Goal: Check status

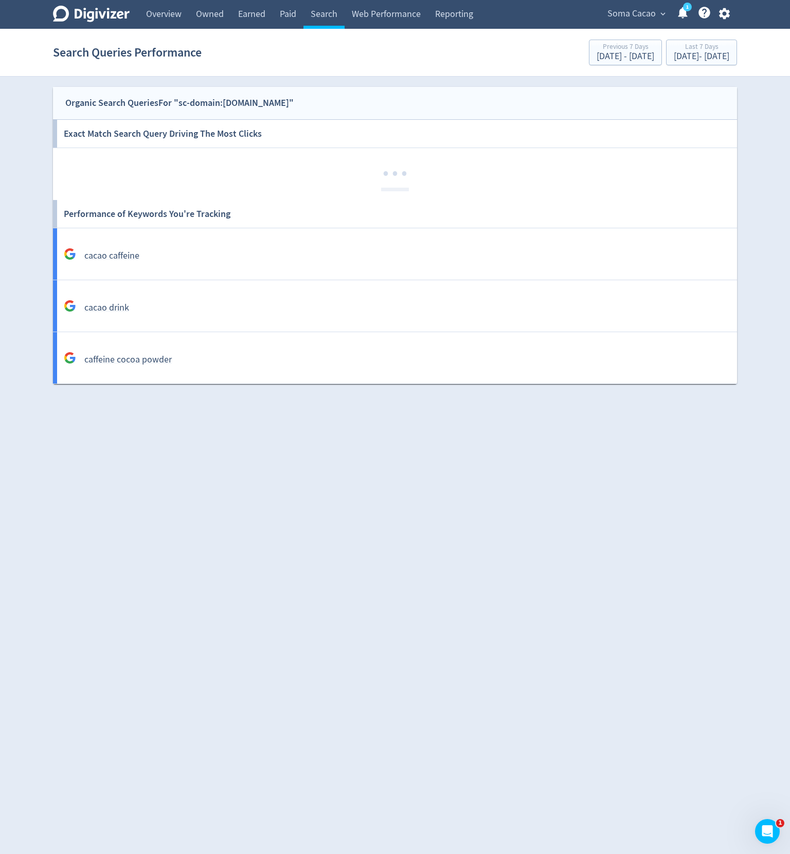
click at [683, 11] on link "1" at bounding box center [687, 7] width 9 height 9
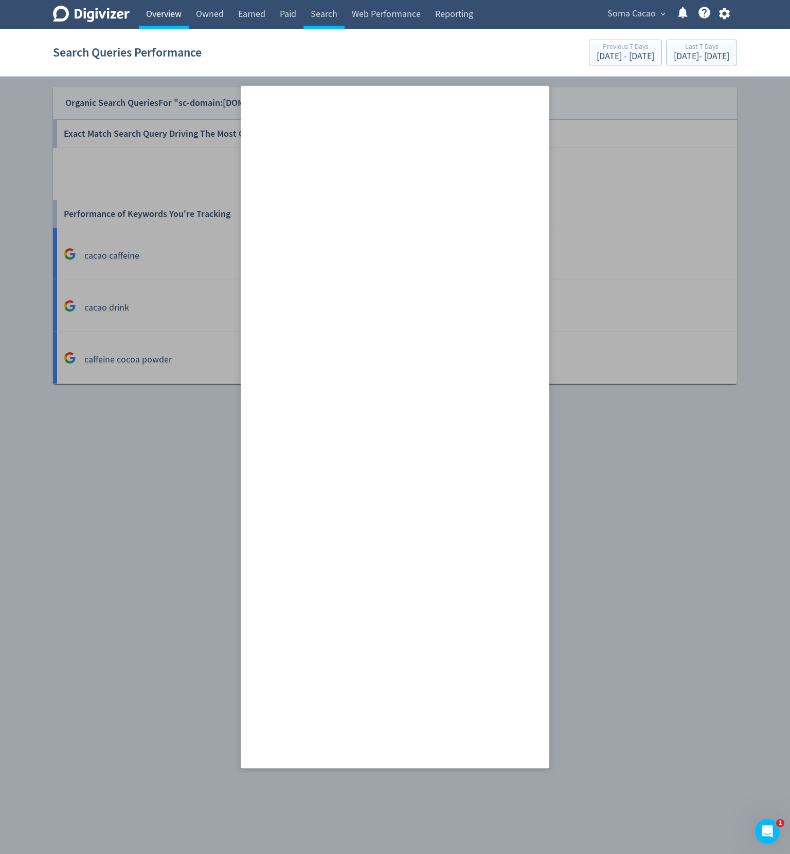
click at [150, 11] on link "Overview" at bounding box center [164, 14] width 50 height 29
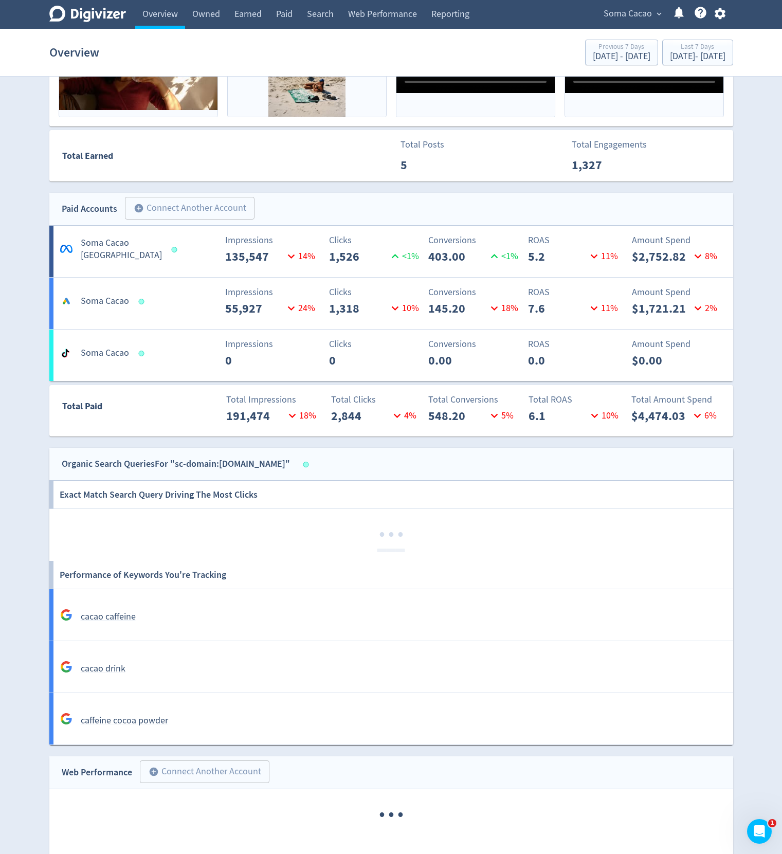
scroll to position [654, 0]
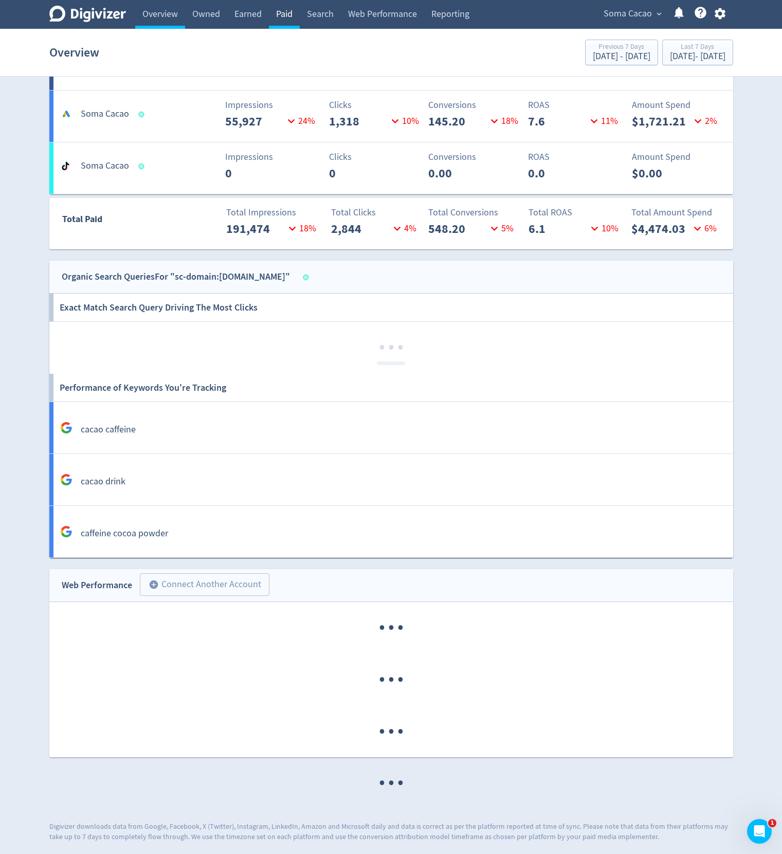
click at [290, 20] on link "Paid" at bounding box center [284, 14] width 31 height 29
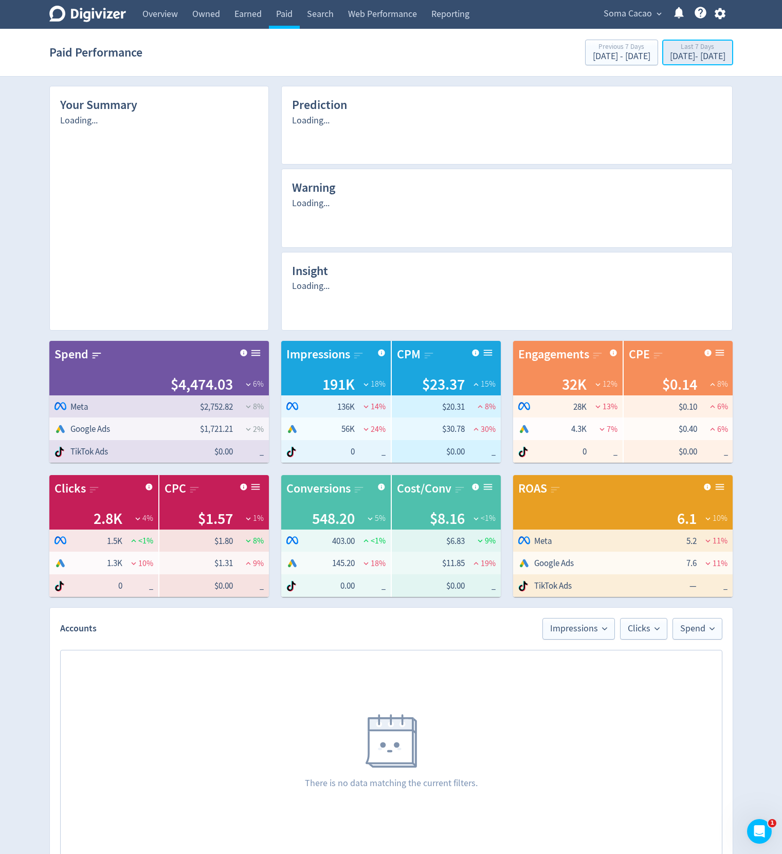
click at [670, 60] on div "[DATE] - [DATE]" at bounding box center [698, 56] width 56 height 9
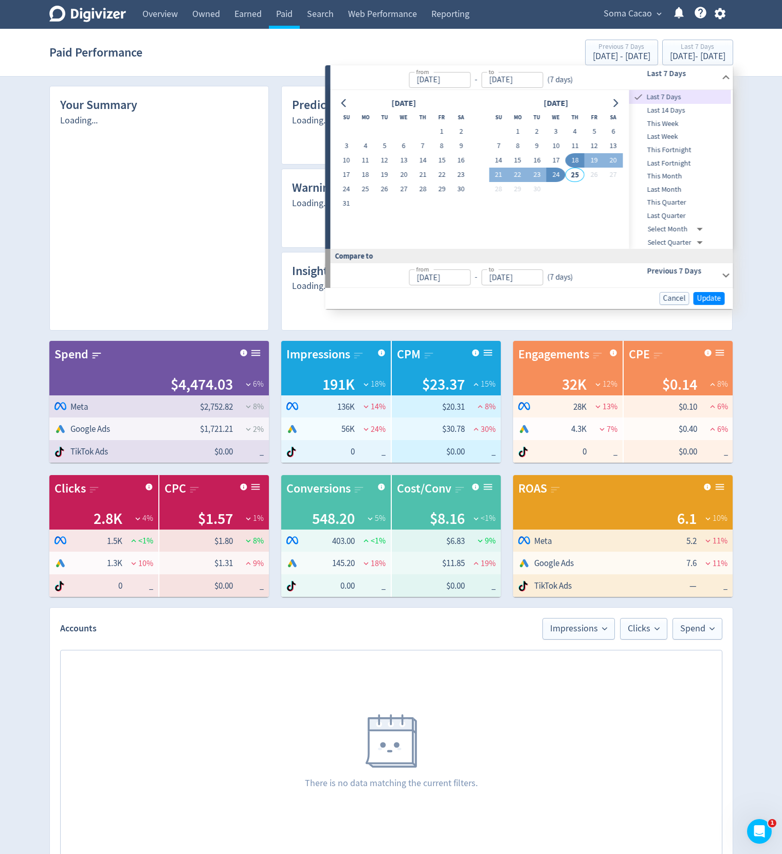
click at [614, 28] on div "Soma Cacao expand_more 1 Help Center - Searchable support on using Digivizer" at bounding box center [662, 14] width 141 height 29
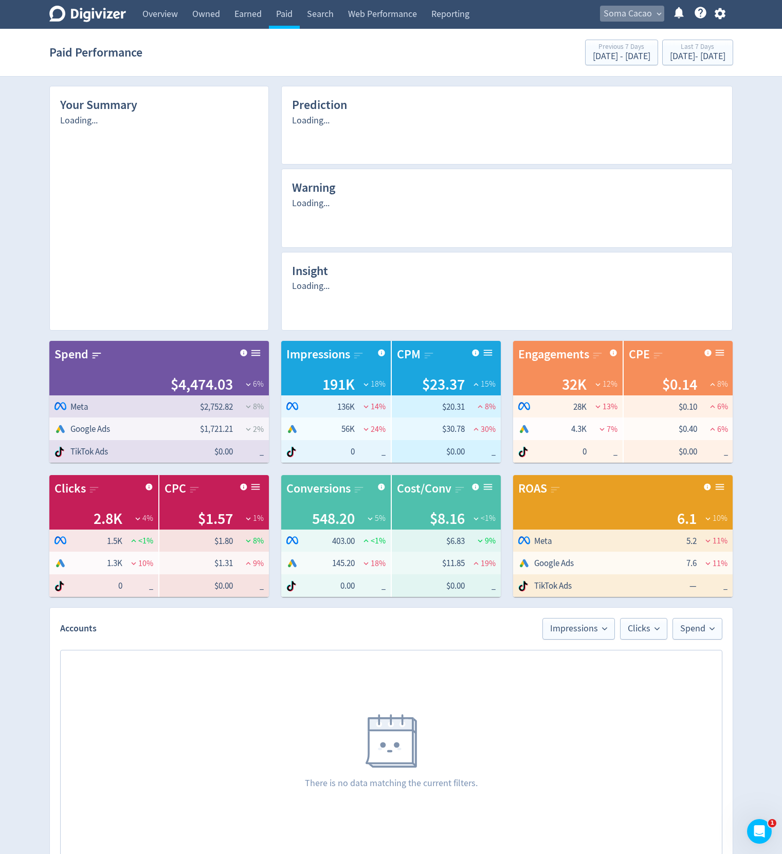
click at [621, 16] on span "Soma Cacao" at bounding box center [628, 14] width 48 height 16
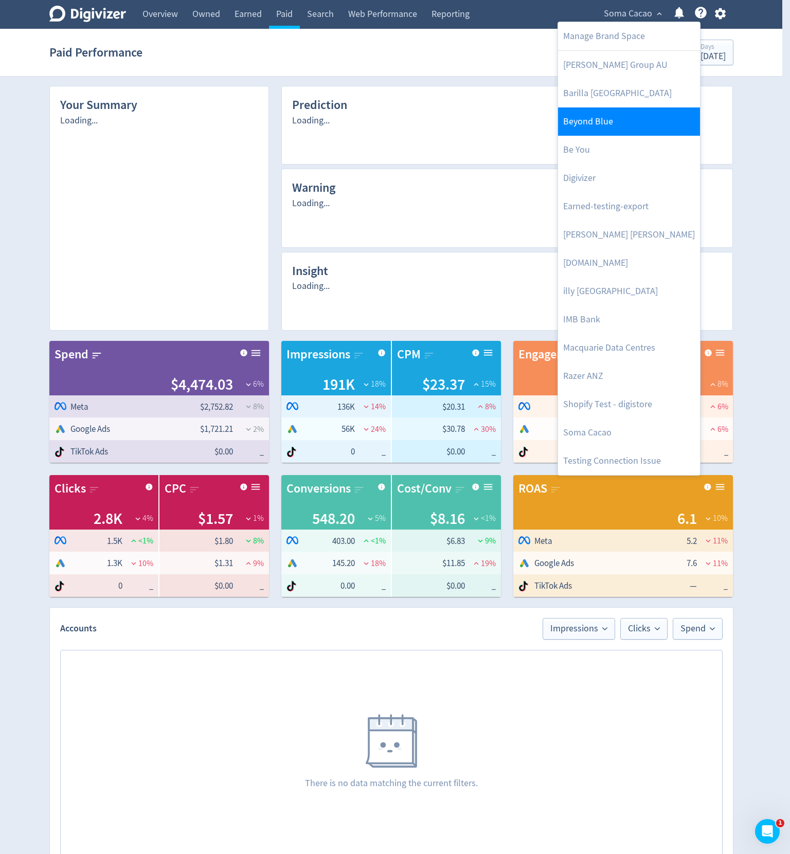
click at [595, 122] on link "Beyond Blue" at bounding box center [629, 121] width 142 height 28
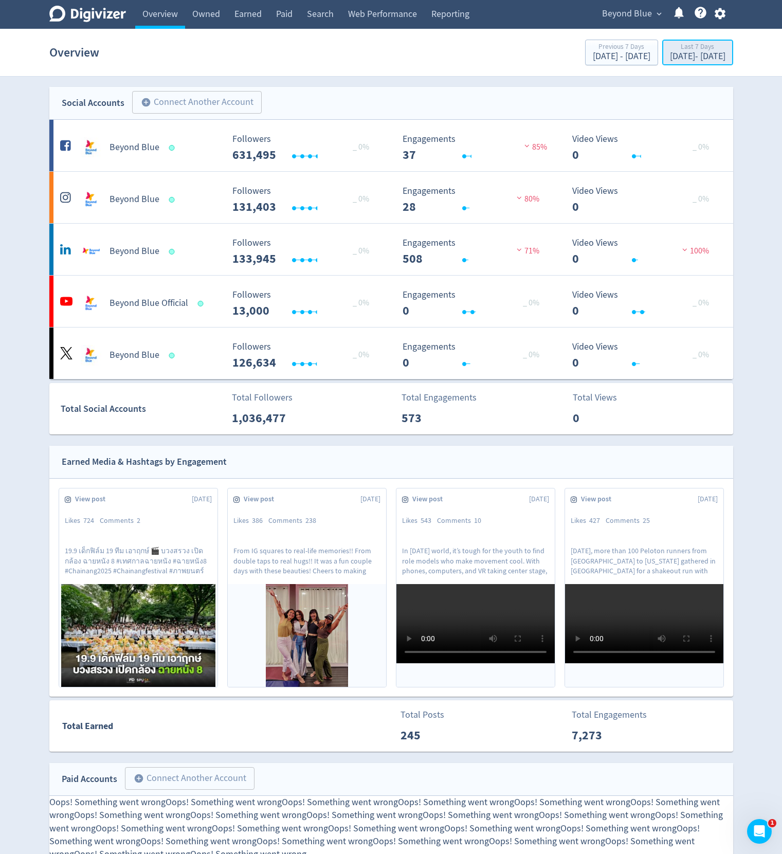
click at [662, 42] on button "Last 7 Days [DATE] - [DATE]" at bounding box center [697, 53] width 71 height 26
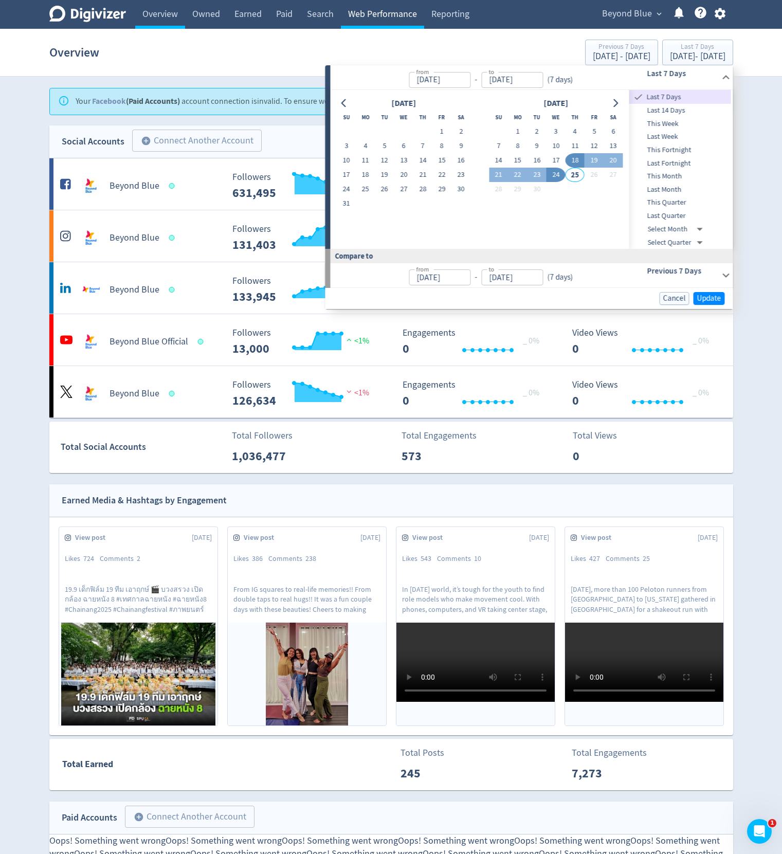
click at [374, 16] on link "Web Performance" at bounding box center [382, 14] width 83 height 29
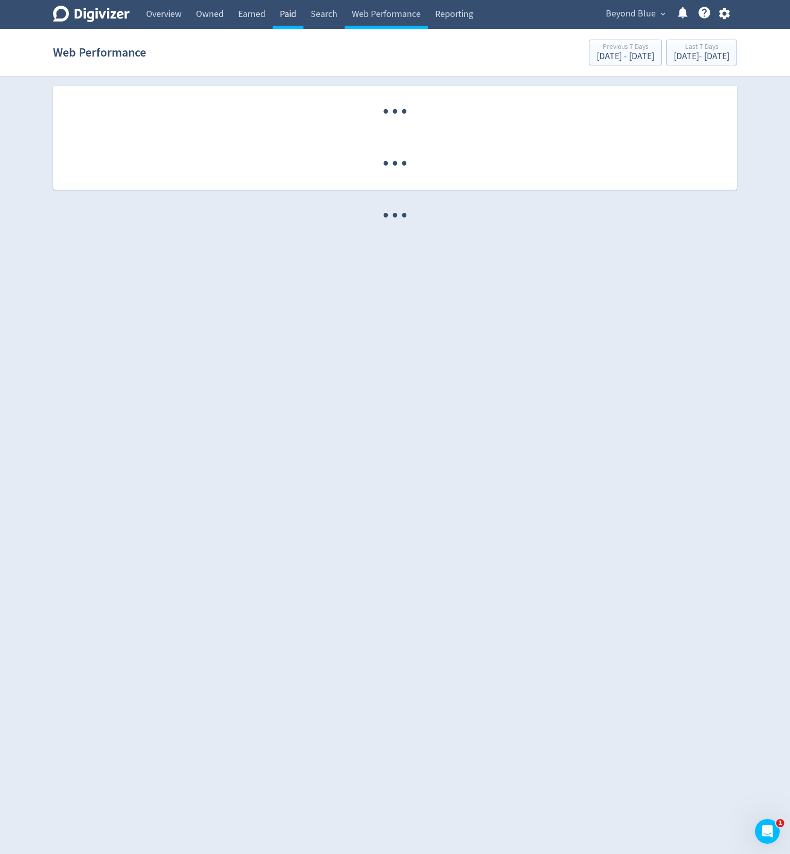
click at [303, 7] on link "Paid" at bounding box center [288, 14] width 31 height 29
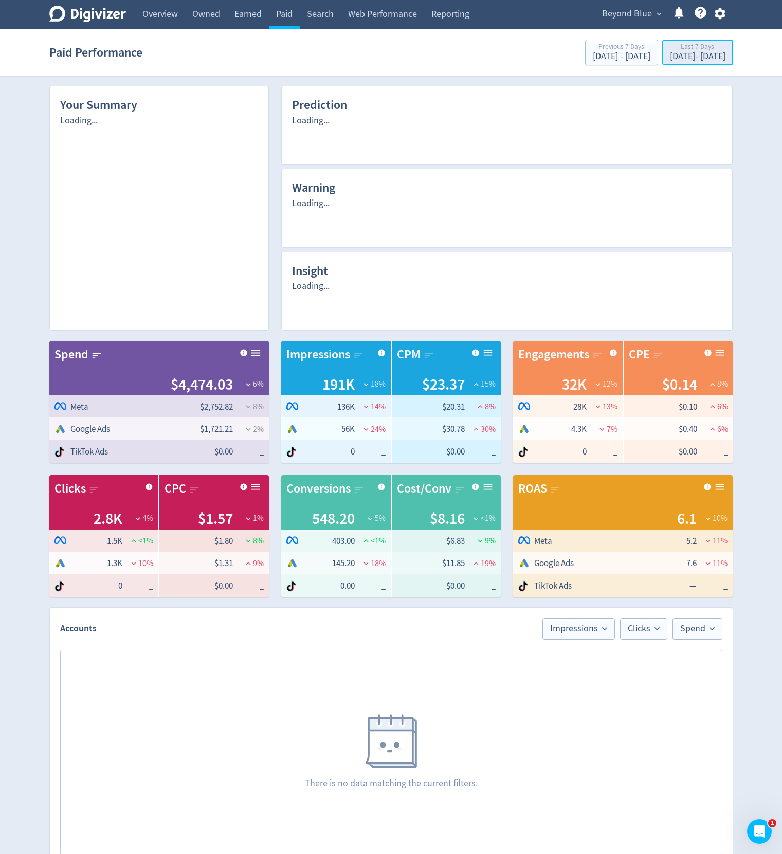
click at [683, 52] on div "[DATE] - [DATE]" at bounding box center [698, 56] width 56 height 9
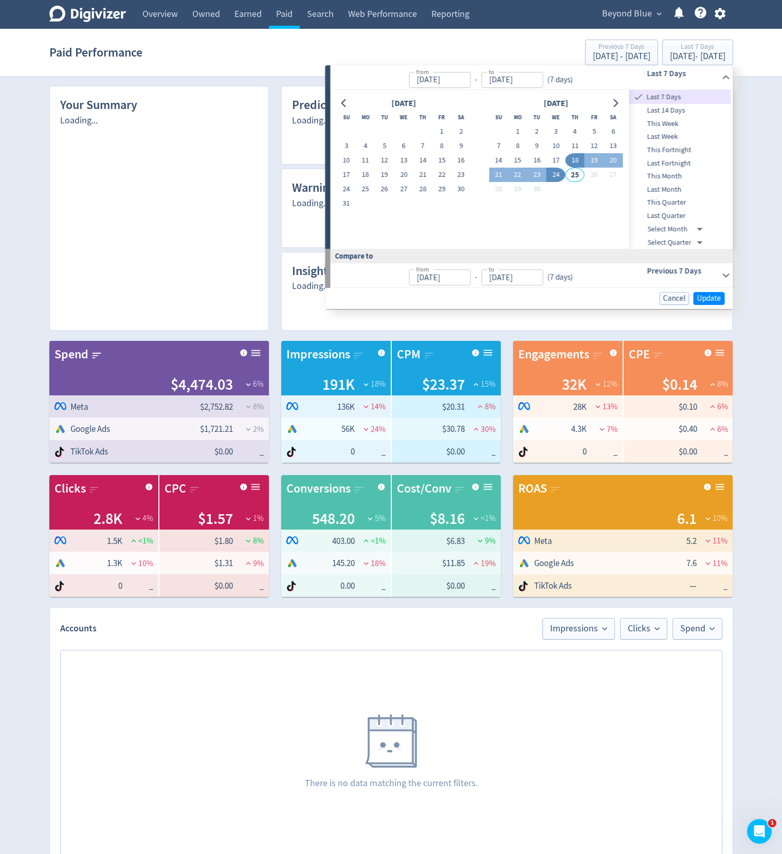
click at [614, 15] on span "Beyond Blue" at bounding box center [627, 14] width 50 height 16
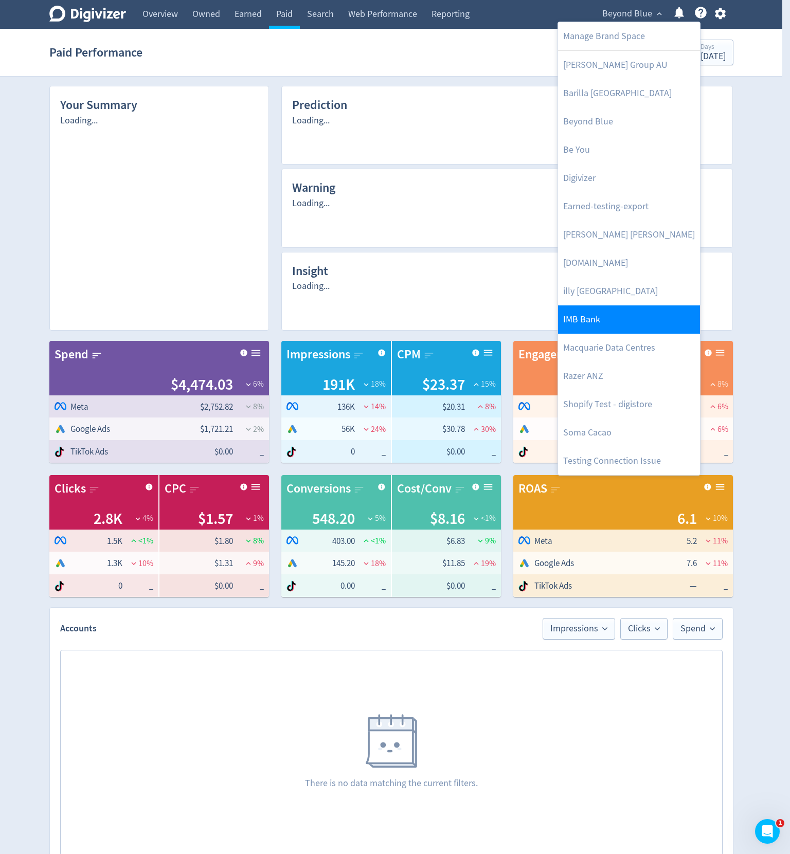
click at [601, 311] on link "IMB Bank" at bounding box center [629, 319] width 142 height 28
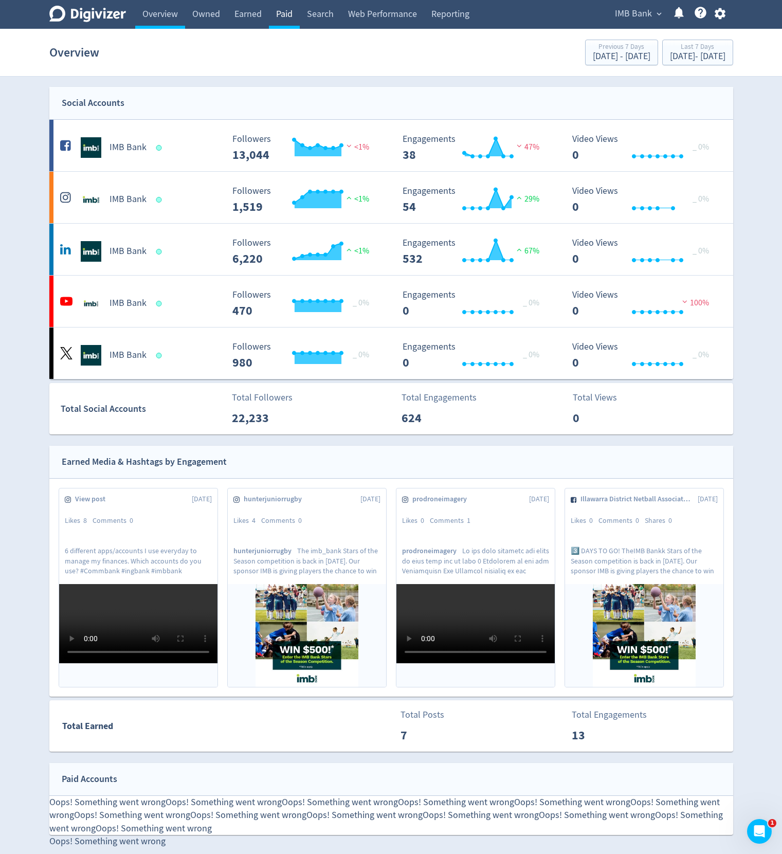
click at [278, 14] on link "Paid" at bounding box center [284, 14] width 31 height 29
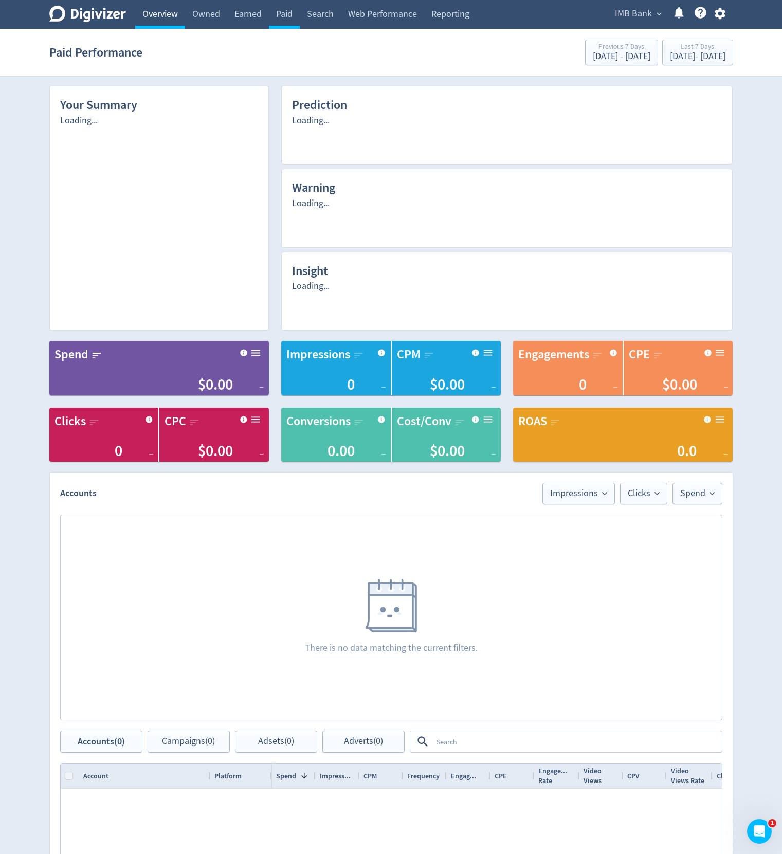
click at [165, 19] on link "Overview" at bounding box center [160, 14] width 50 height 29
